Goal: Task Accomplishment & Management: Manage account settings

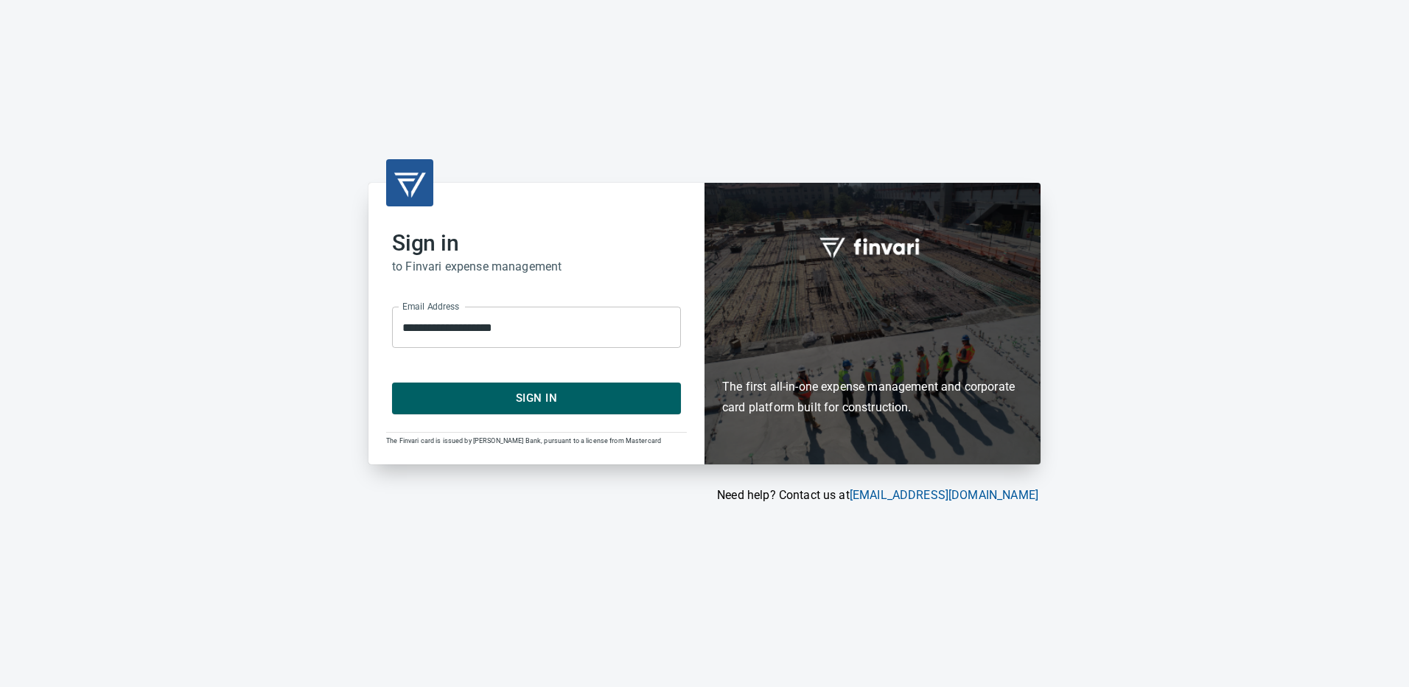
click at [554, 391] on span "Sign In" at bounding box center [536, 397] width 256 height 19
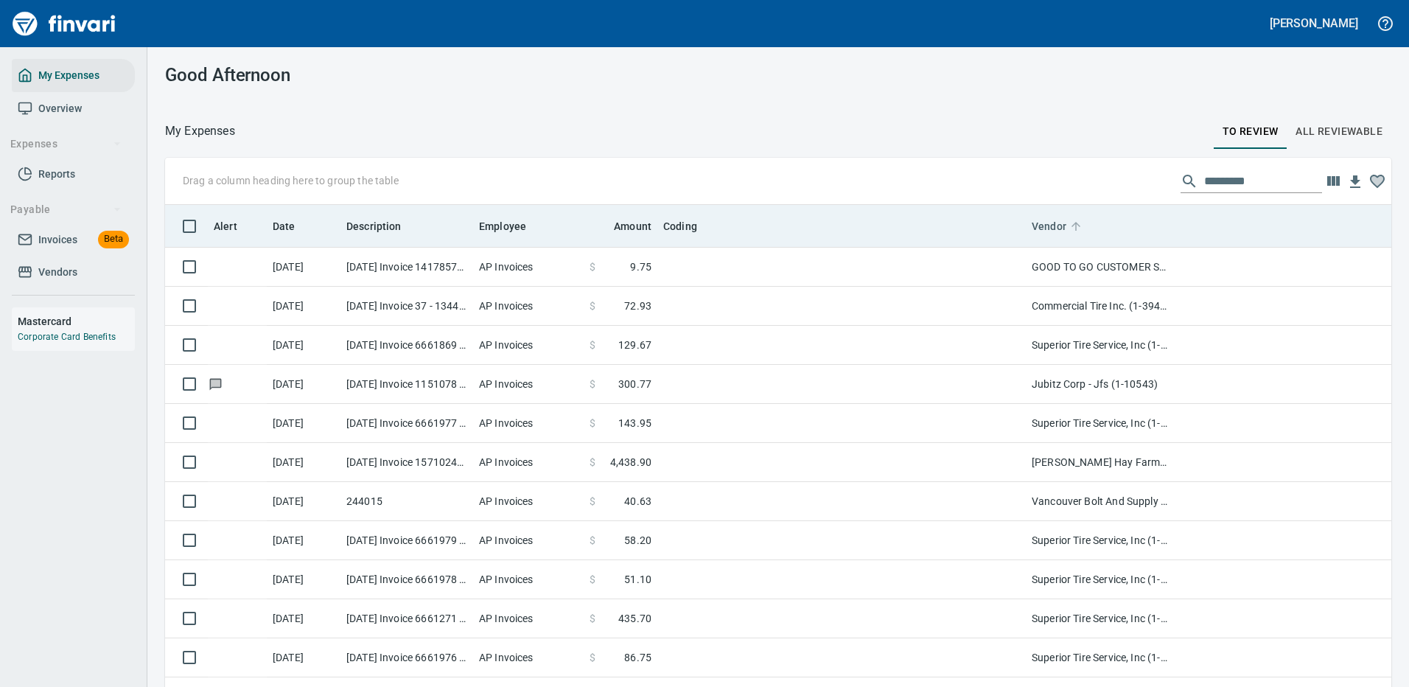
scroll to position [514, 1193]
click at [1073, 217] on span "Vendor" at bounding box center [1059, 226] width 54 height 18
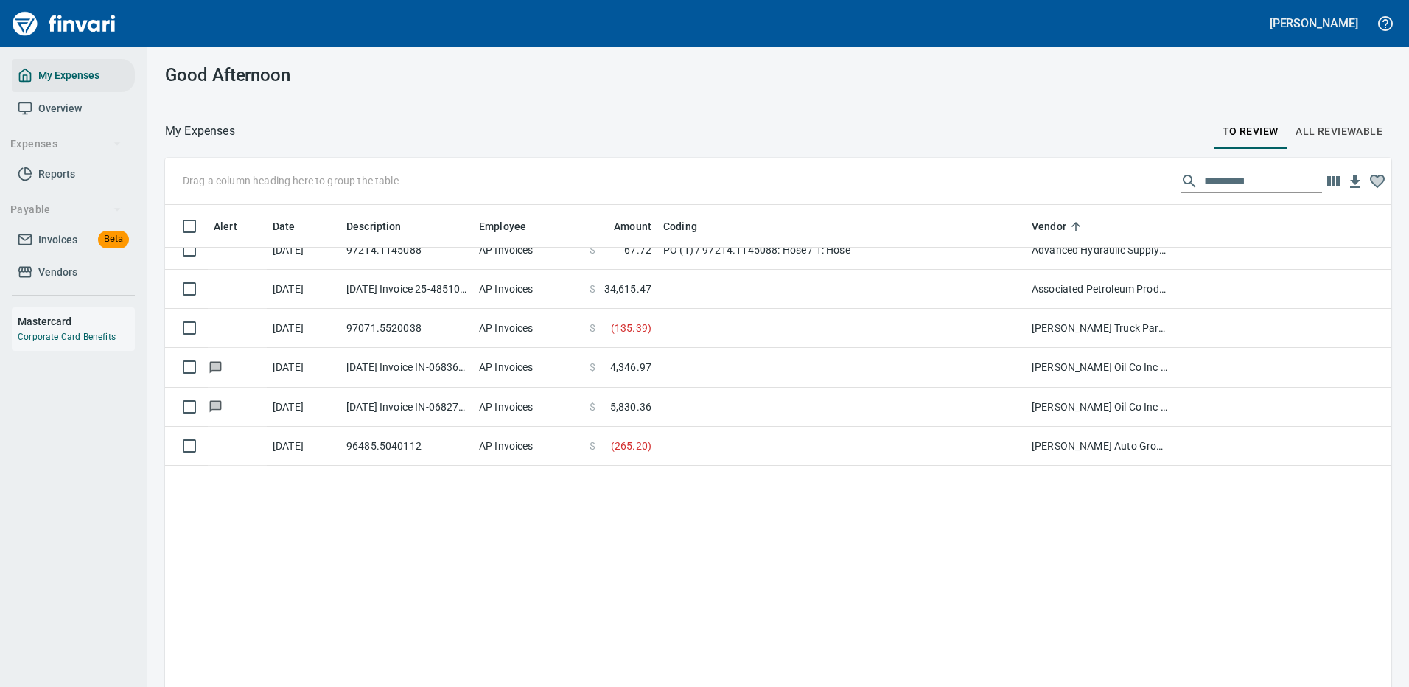
scroll to position [0, 0]
